Goal: Task Accomplishment & Management: Manage account settings

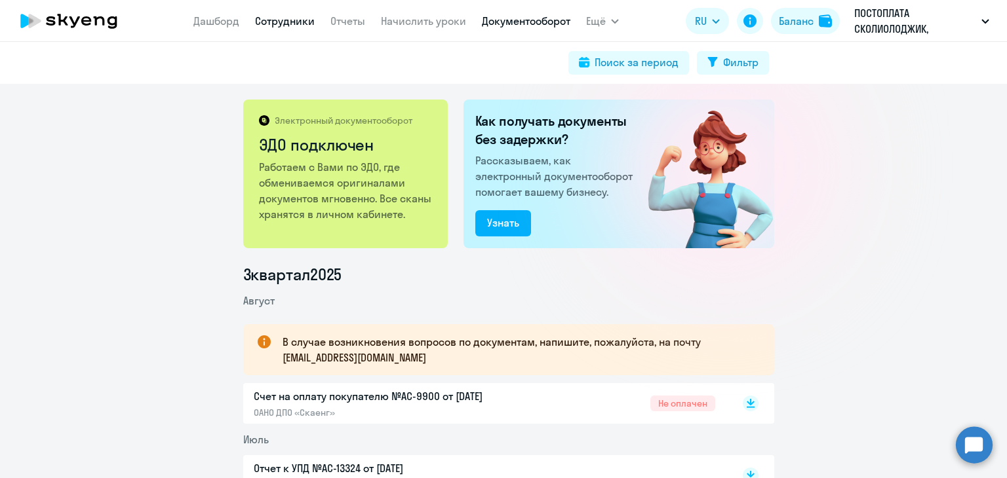
click at [300, 27] on link "Сотрудники" at bounding box center [285, 20] width 60 height 13
select select "30"
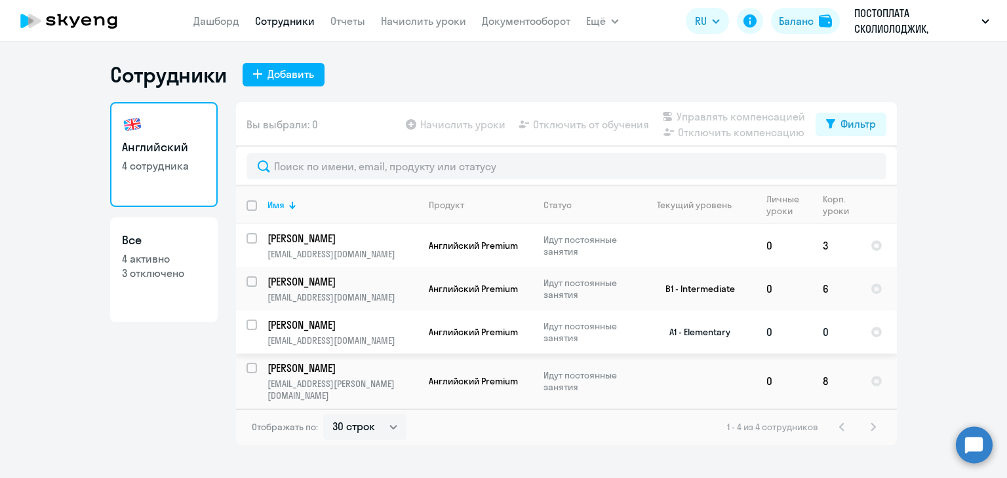
click at [256, 328] on input "select row 40630497" at bounding box center [259, 333] width 26 height 26
checkbox input "true"
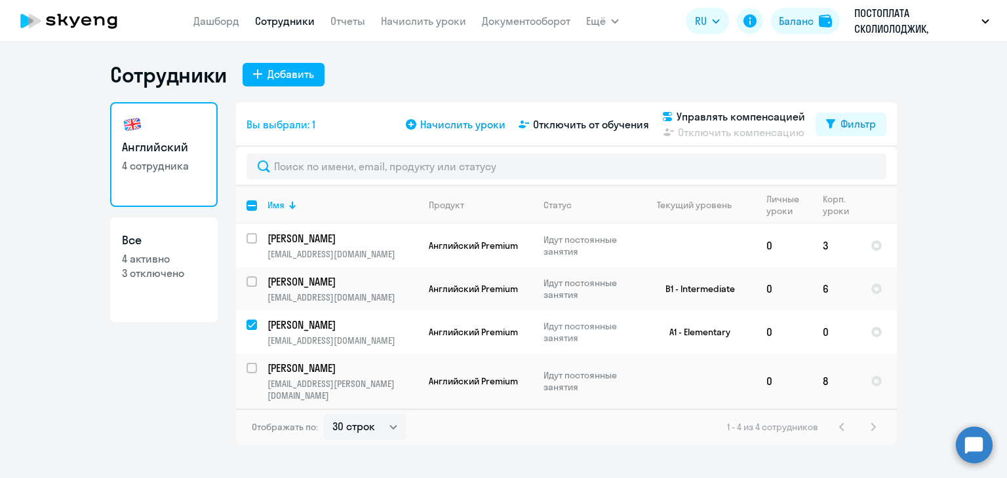
click at [473, 127] on span "Начислить уроки" at bounding box center [462, 125] width 85 height 16
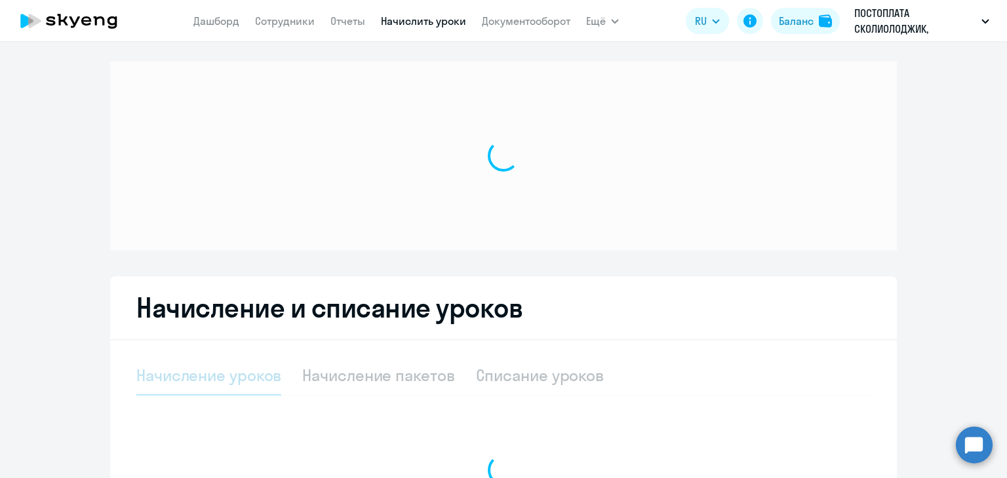
select select "10"
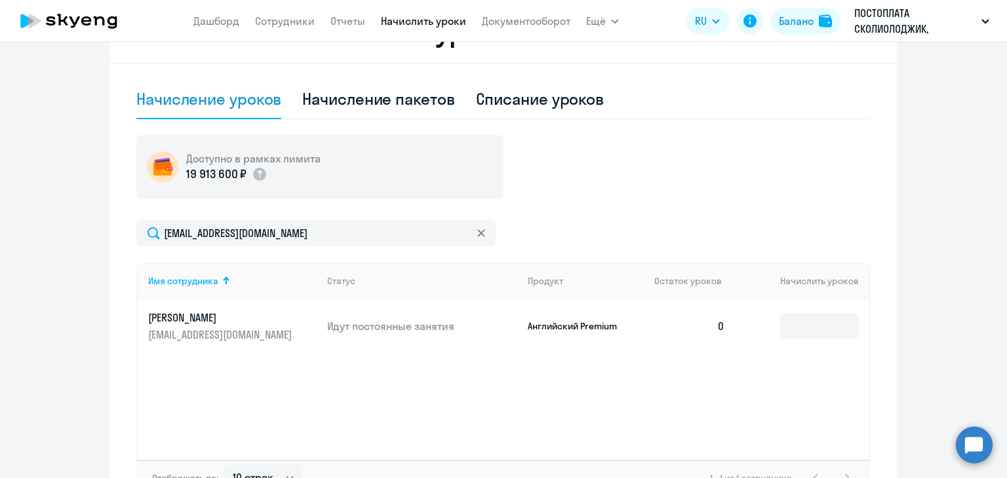
scroll to position [459, 0]
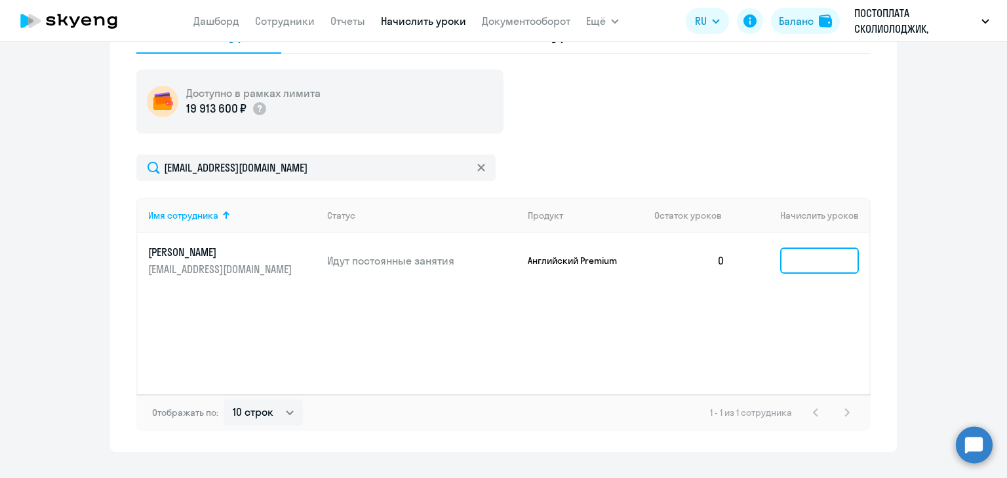
click at [824, 254] on input at bounding box center [819, 261] width 79 height 26
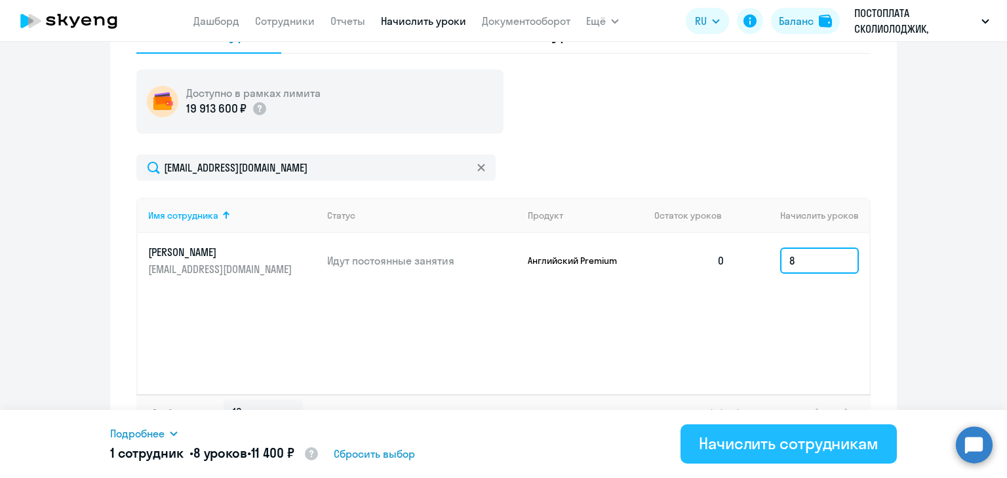
type input "8"
click at [749, 443] on div "Начислить сотрудникам" at bounding box center [789, 443] width 180 height 21
